Goal: Information Seeking & Learning: Check status

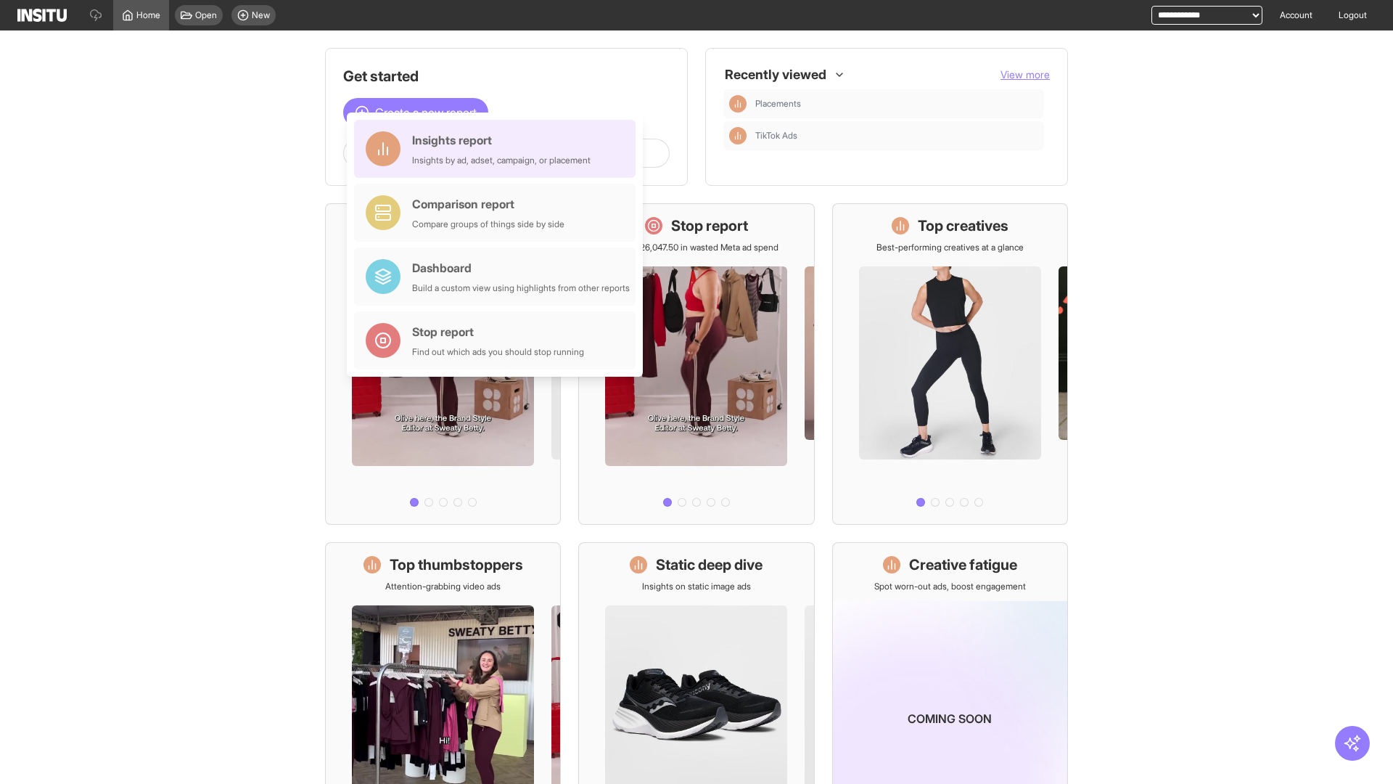
click at [498, 149] on div "Insights report Insights by ad, adset, campaign, or placement" at bounding box center [501, 148] width 178 height 35
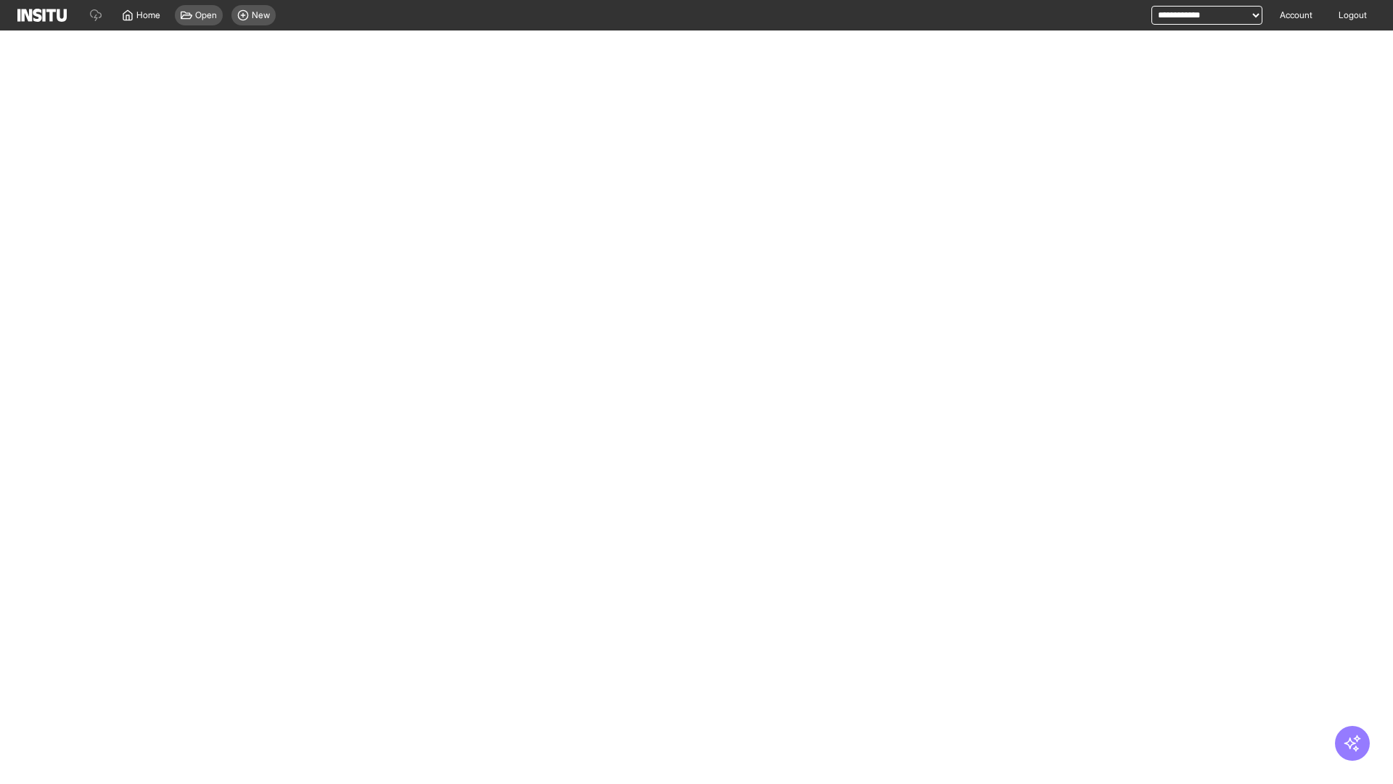
select select "**"
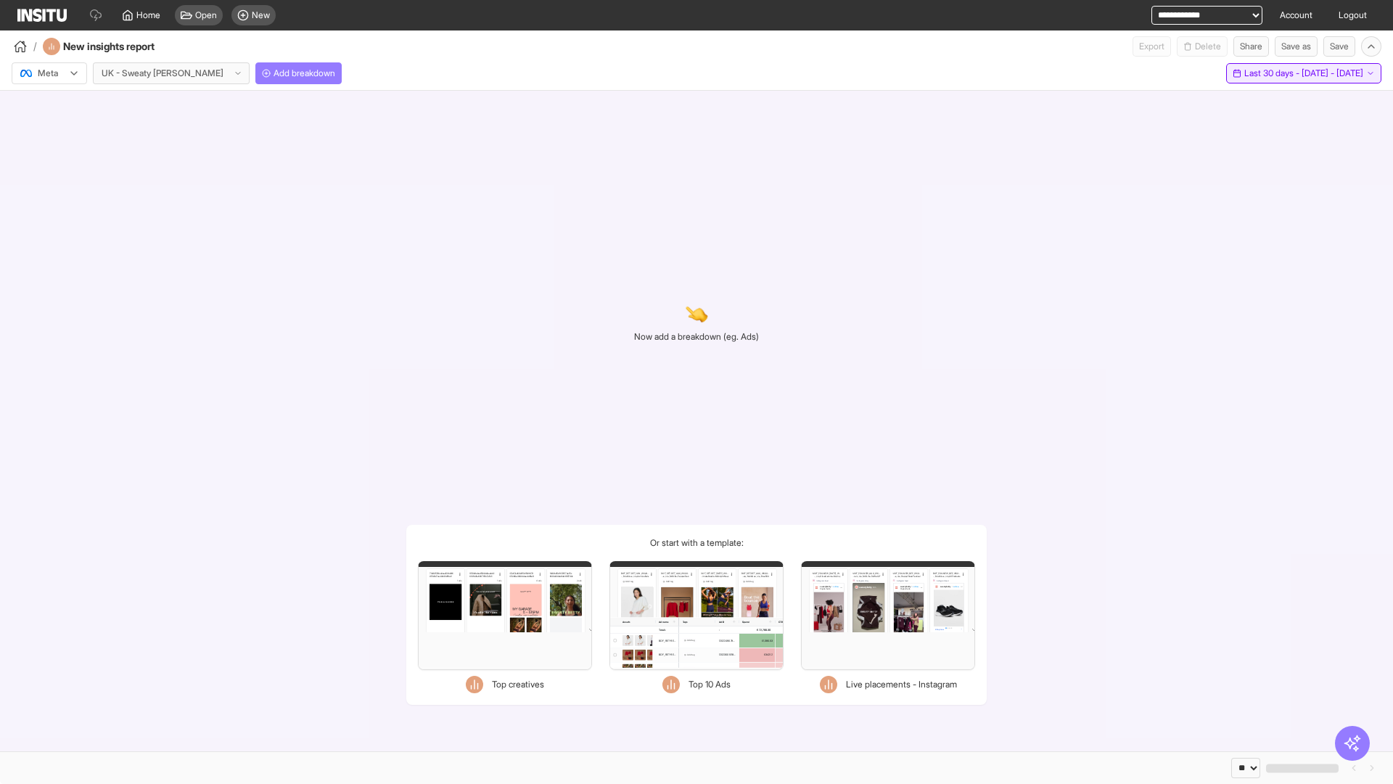
click at [1277, 73] on span "Last 30 days - [DATE] - [DATE]" at bounding box center [1303, 73] width 119 height 12
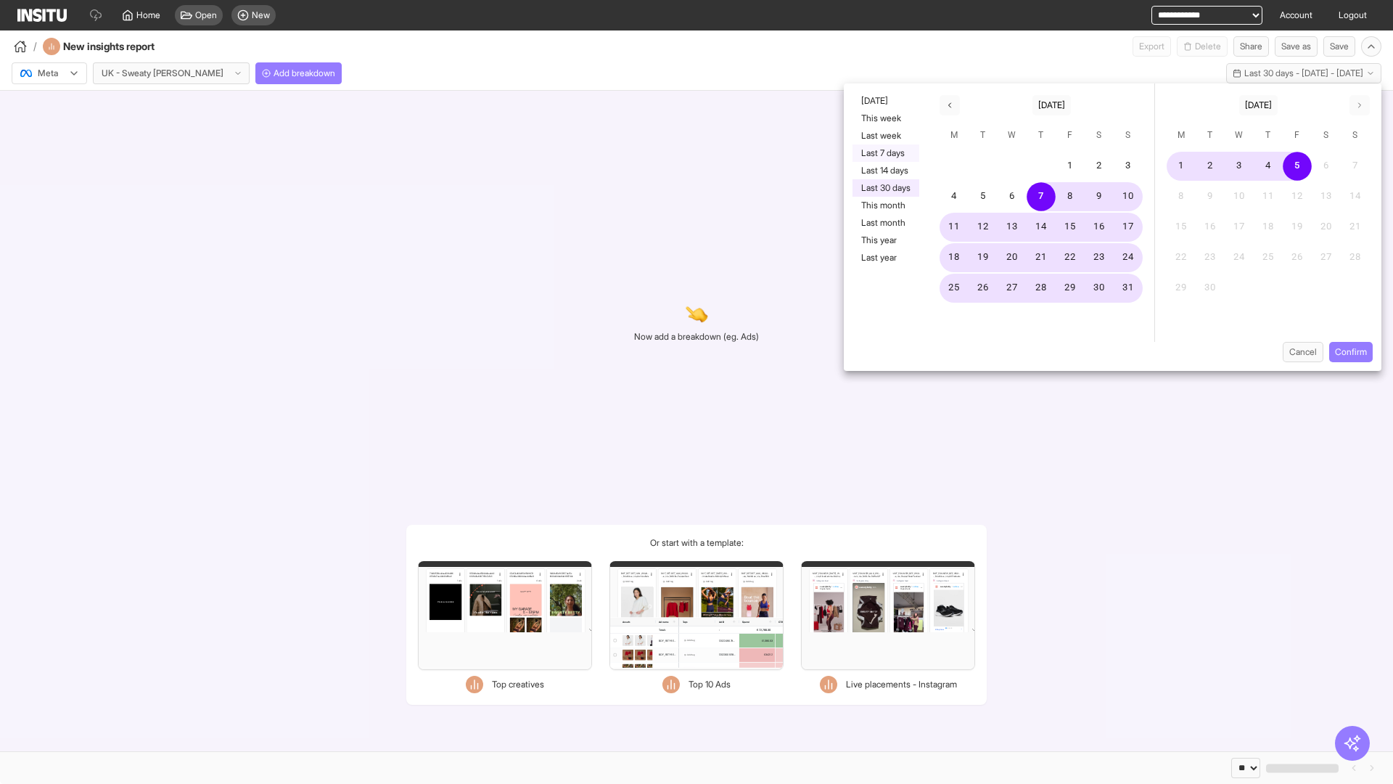
click at [884, 153] on button "Last 7 days" at bounding box center [885, 152] width 67 height 17
